Goal: Check status

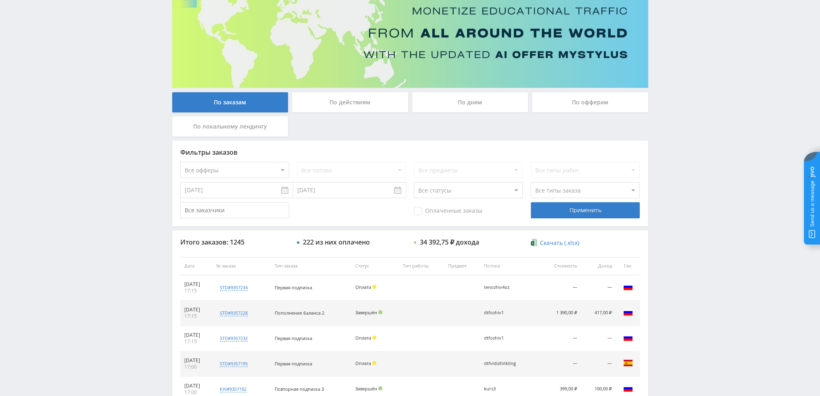
scroll to position [37, 0]
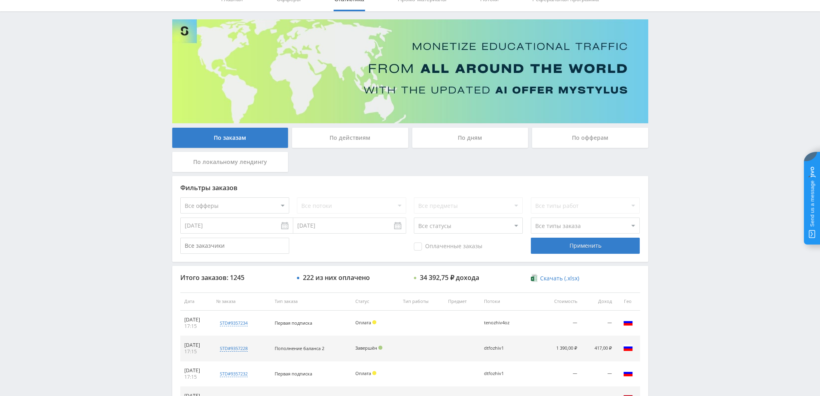
click at [469, 137] on div "По дням" at bounding box center [470, 138] width 116 height 20
click at [0, 0] on input "По дням" at bounding box center [0, 0] width 0 height 0
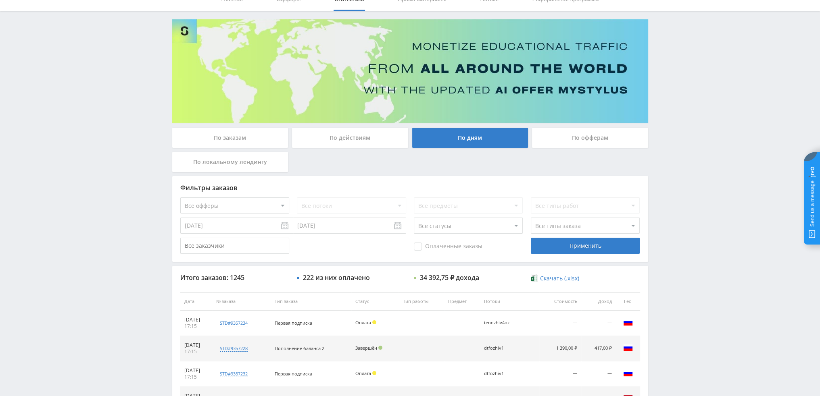
scroll to position [0, 0]
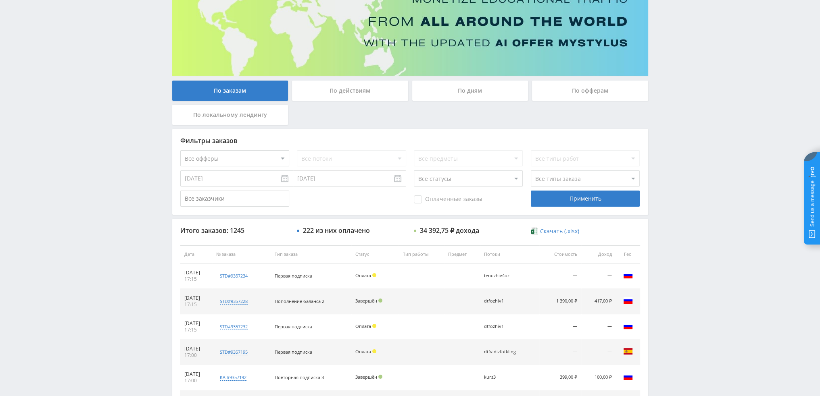
scroll to position [77, 0]
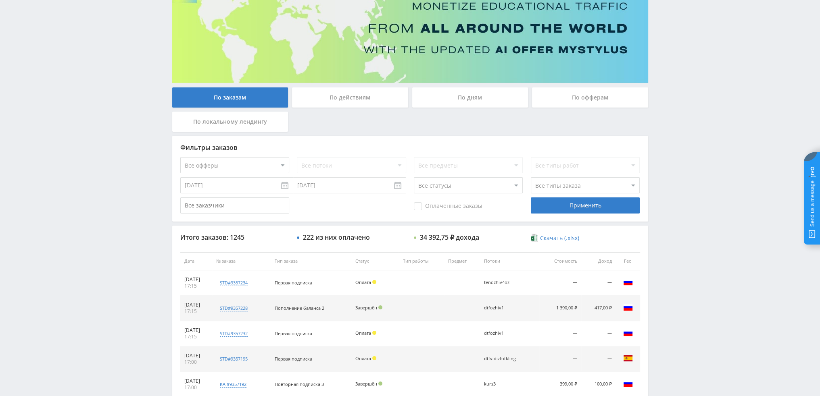
click at [448, 97] on div "По дням" at bounding box center [470, 98] width 116 height 20
click at [0, 0] on input "По дням" at bounding box center [0, 0] width 0 height 0
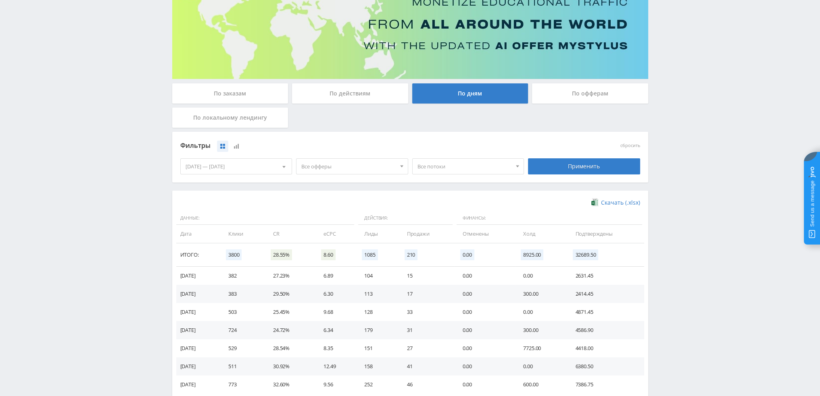
scroll to position [121, 0]
